Goal: Find specific page/section

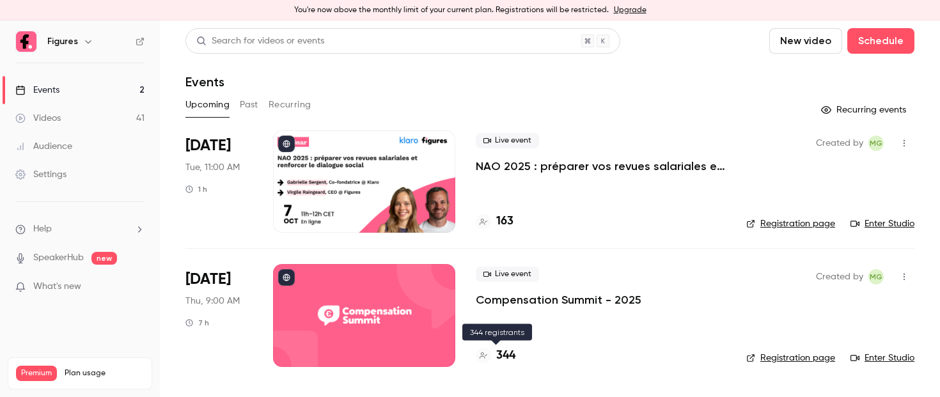
click at [510, 354] on h4 "344" at bounding box center [505, 355] width 19 height 17
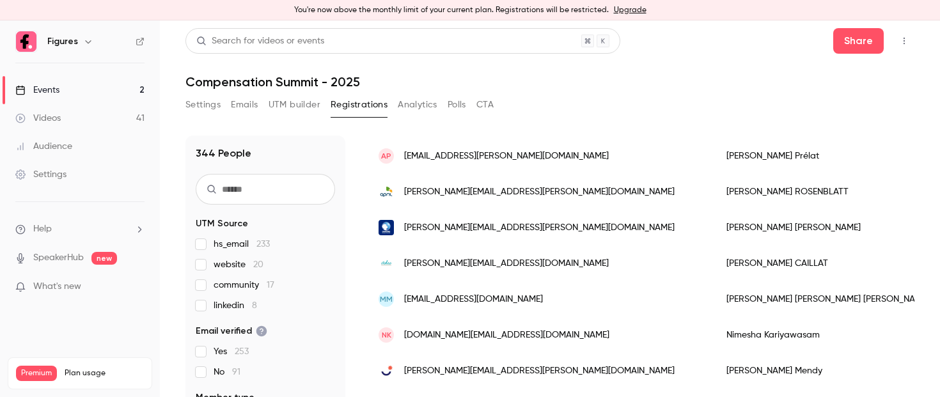
scroll to position [123, 0]
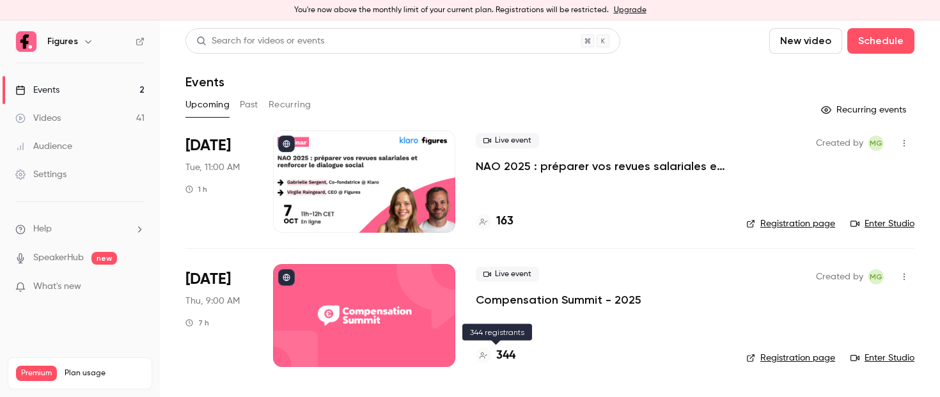
click at [505, 352] on h4 "344" at bounding box center [505, 355] width 19 height 17
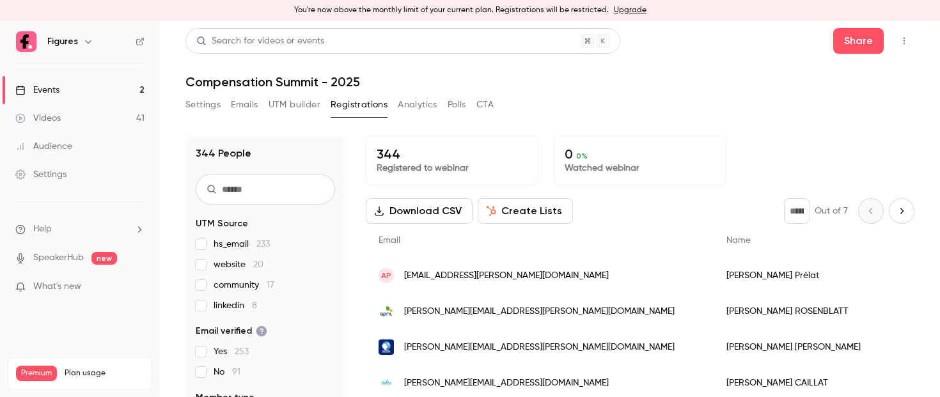
click at [456, 279] on span "[EMAIL_ADDRESS][PERSON_NAME][DOMAIN_NAME]" at bounding box center [506, 275] width 205 height 13
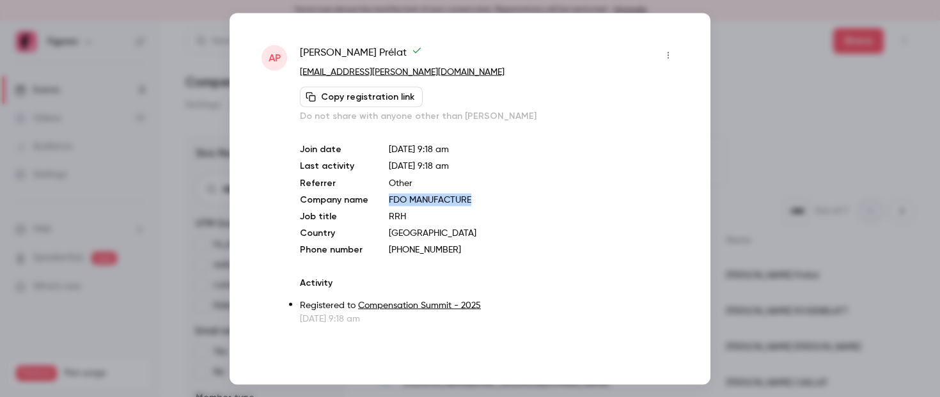
drag, startPoint x: 386, startPoint y: 195, endPoint x: 476, endPoint y: 198, distance: 90.2
click at [476, 198] on p "FDO MANUFACTURE" at bounding box center [534, 199] width 290 height 13
click at [737, 20] on div at bounding box center [470, 198] width 940 height 397
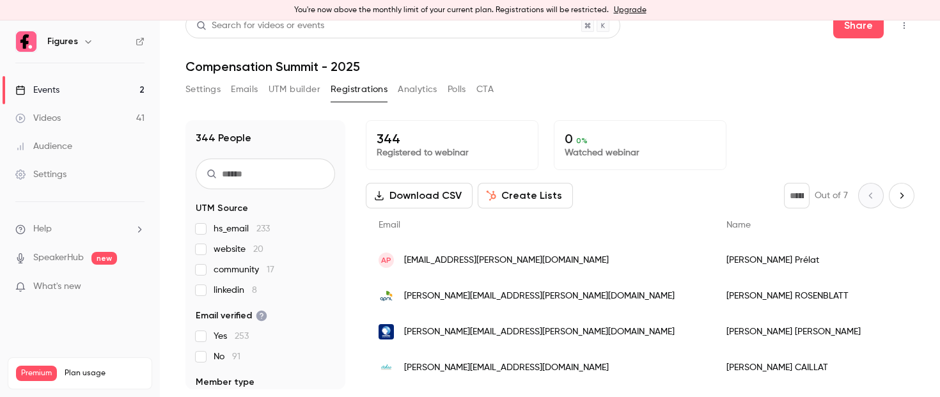
click at [489, 249] on div "AP [EMAIL_ADDRESS][PERSON_NAME][DOMAIN_NAME]" at bounding box center [540, 260] width 348 height 36
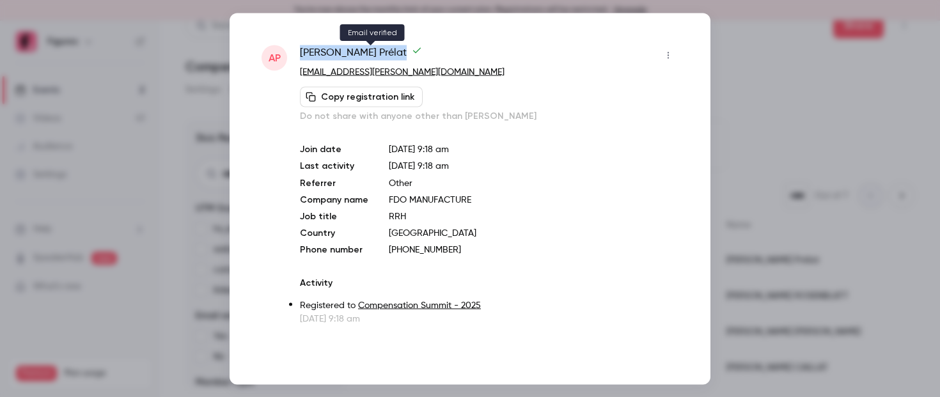
drag, startPoint x: 297, startPoint y: 52, endPoint x: 362, endPoint y: 51, distance: 65.2
click at [362, 51] on div "AP [PERSON_NAME] [EMAIL_ADDRESS][PERSON_NAME][DOMAIN_NAME] Copy registration li…" at bounding box center [469, 185] width 417 height 280
copy span "[PERSON_NAME]"
click at [819, 126] on div at bounding box center [470, 198] width 940 height 397
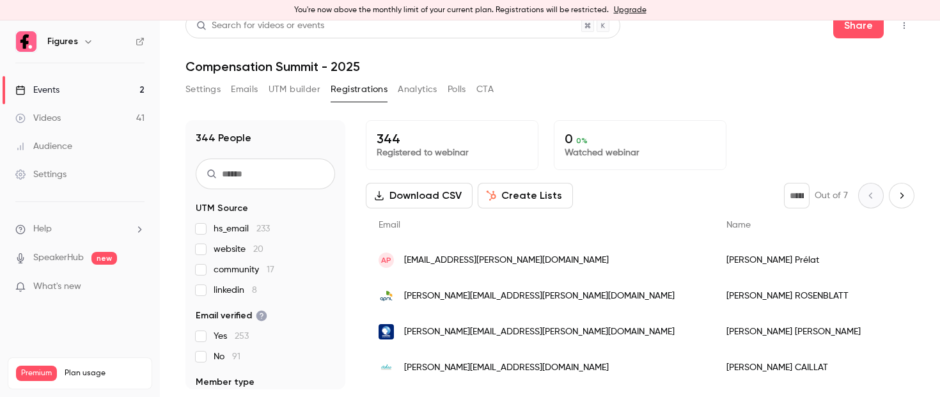
click at [66, 111] on link "Videos 41" at bounding box center [80, 118] width 160 height 28
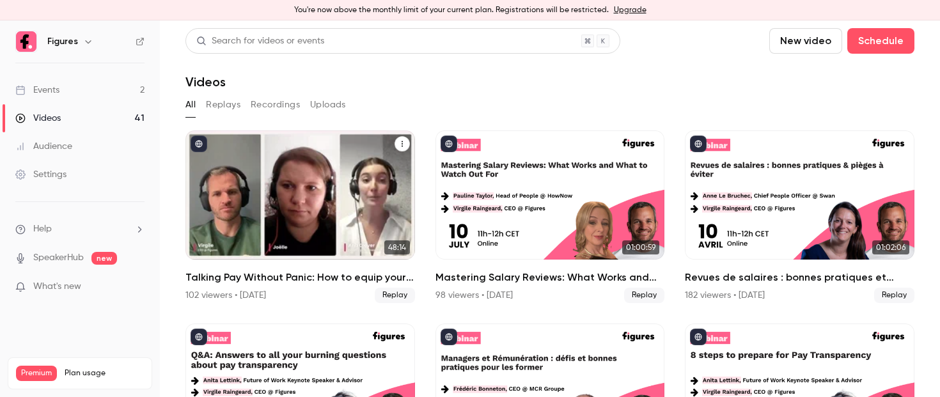
click at [268, 174] on div "Talking Pay Without Panic: How to equip your managers for the transparency shift" at bounding box center [299, 194] width 229 height 129
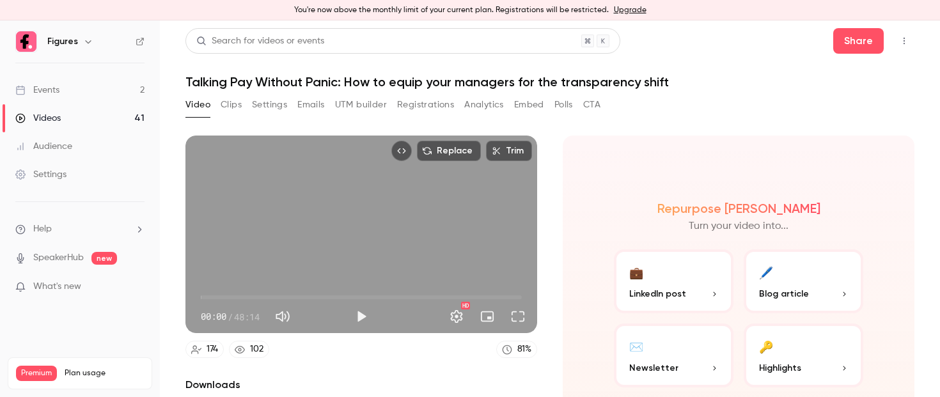
click at [424, 104] on button "Registrations" at bounding box center [425, 105] width 57 height 20
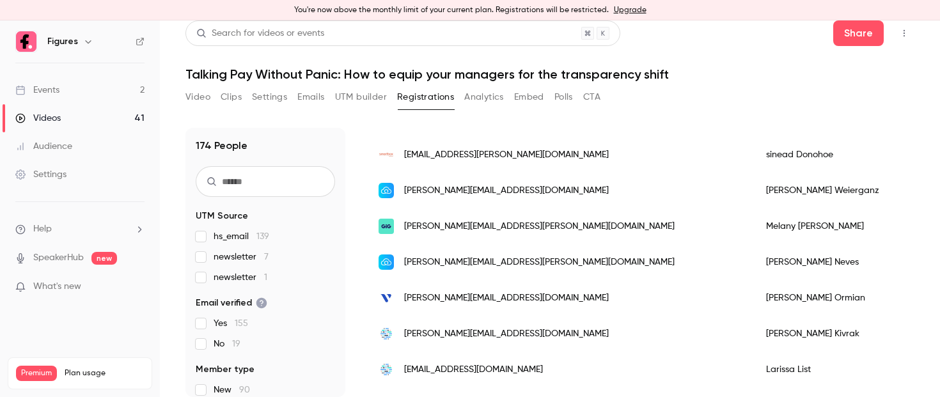
scroll to position [689, 0]
